Goal: Task Accomplishment & Management: Use online tool/utility

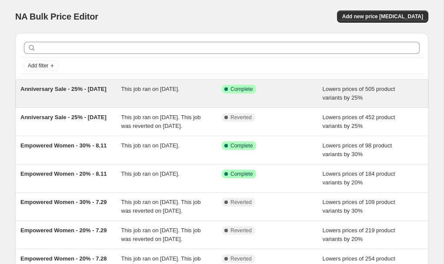
click at [89, 93] on div "Anniversary Sale - 25% - [DATE]" at bounding box center [70, 93] width 101 height 17
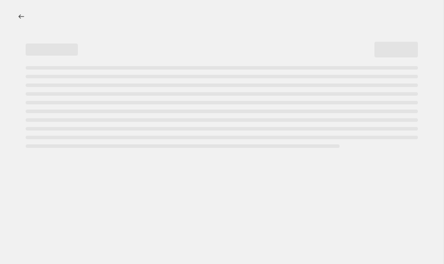
select select "percentage"
select select "collection"
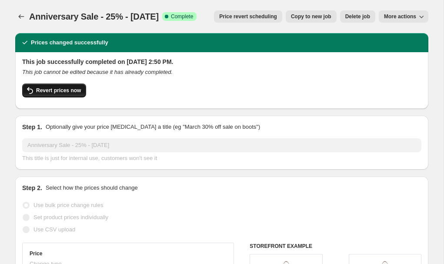
click at [65, 90] on span "Revert prices now" at bounding box center [58, 90] width 45 height 7
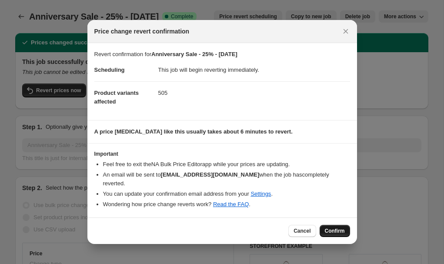
click at [339, 231] on span "Confirm" at bounding box center [335, 230] width 20 height 7
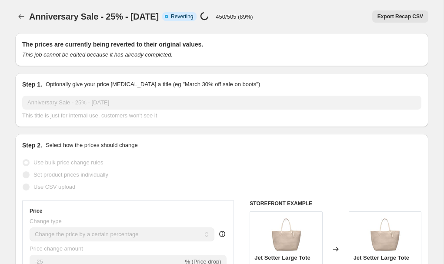
select select "percentage"
select select "collection"
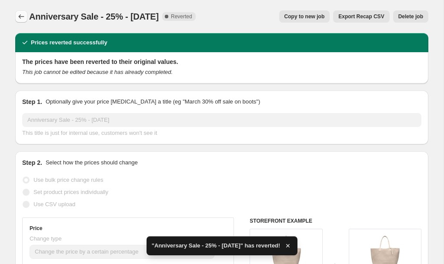
click at [22, 19] on icon "Price change jobs" at bounding box center [21, 16] width 9 height 9
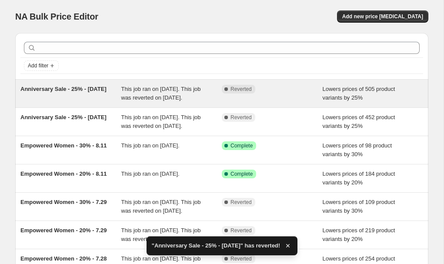
click at [103, 86] on div "Anniversary Sale - 25% - [DATE]" at bounding box center [70, 93] width 101 height 17
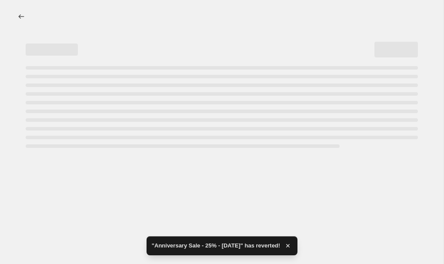
select select "percentage"
select select "collection"
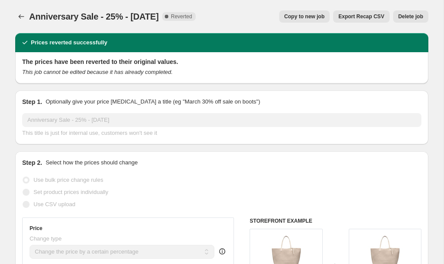
click at [290, 18] on span "Copy to new job" at bounding box center [304, 16] width 40 height 7
select select "percentage"
select select "collection"
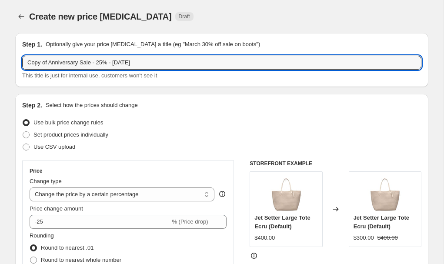
drag, startPoint x: 50, startPoint y: 63, endPoint x: 17, endPoint y: 66, distance: 33.6
click at [18, 66] on div "Step 1. Optionally give your price [MEDICAL_DATA] a title (eg "March 30% off sa…" at bounding box center [221, 60] width 413 height 54
click at [106, 64] on input "Anniversary Sale - 25% - [DATE]" at bounding box center [221, 63] width 399 height 14
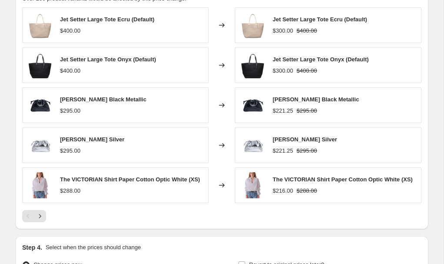
scroll to position [713, 0]
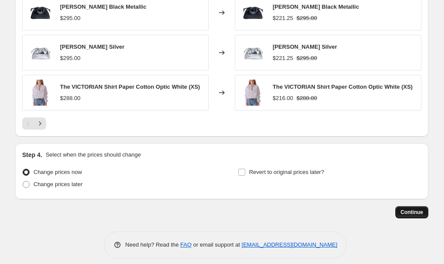
type input "Anniversary Sale - 25% - [DATE]"
click at [413, 216] on span "Continue" at bounding box center [411, 212] width 23 height 7
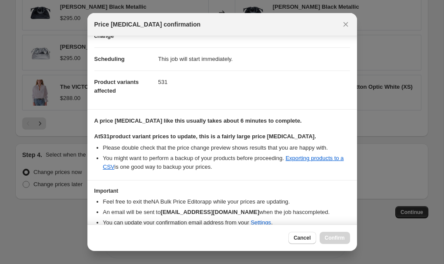
scroll to position [105, 0]
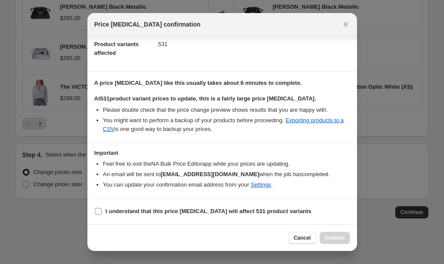
click at [270, 212] on b "I understand that this price [MEDICAL_DATA] will affect 531 product variants" at bounding box center [209, 211] width 206 height 7
click at [102, 212] on input "I understand that this price [MEDICAL_DATA] will affect 531 product variants" at bounding box center [98, 211] width 7 height 7
checkbox input "true"
click at [334, 237] on span "Confirm" at bounding box center [335, 237] width 20 height 7
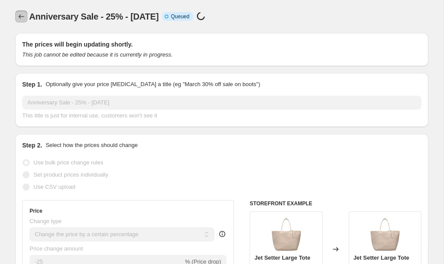
click at [20, 18] on icon "Price change jobs" at bounding box center [21, 16] width 9 height 9
